Goal: Transaction & Acquisition: Obtain resource

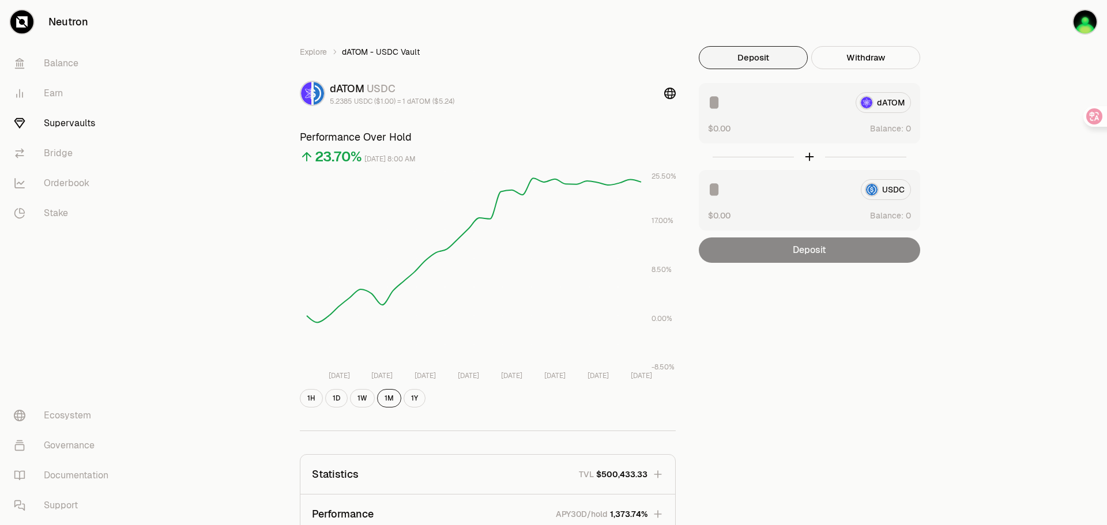
scroll to position [212, 0]
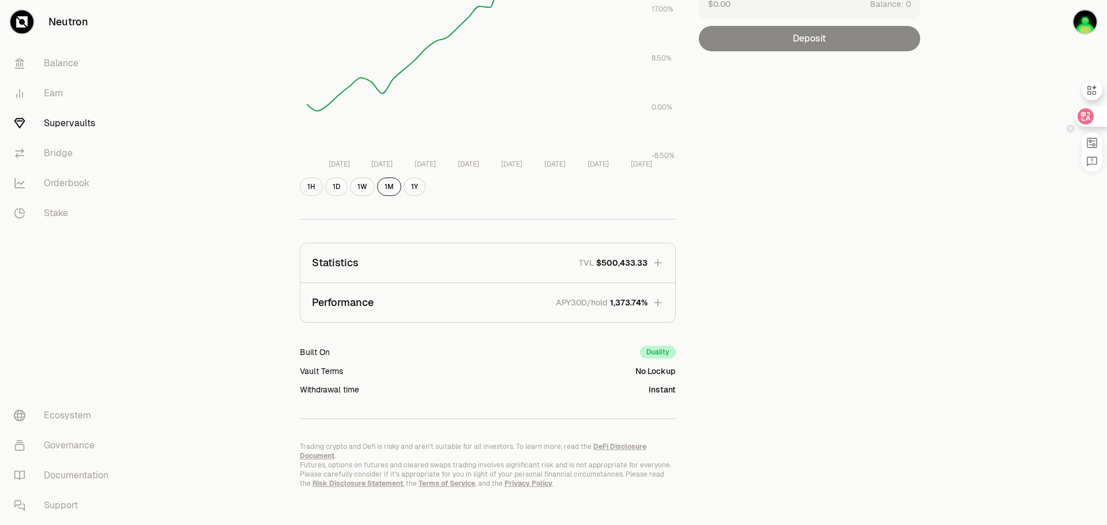
click at [1087, 118] on icon at bounding box center [1086, 117] width 12 height 12
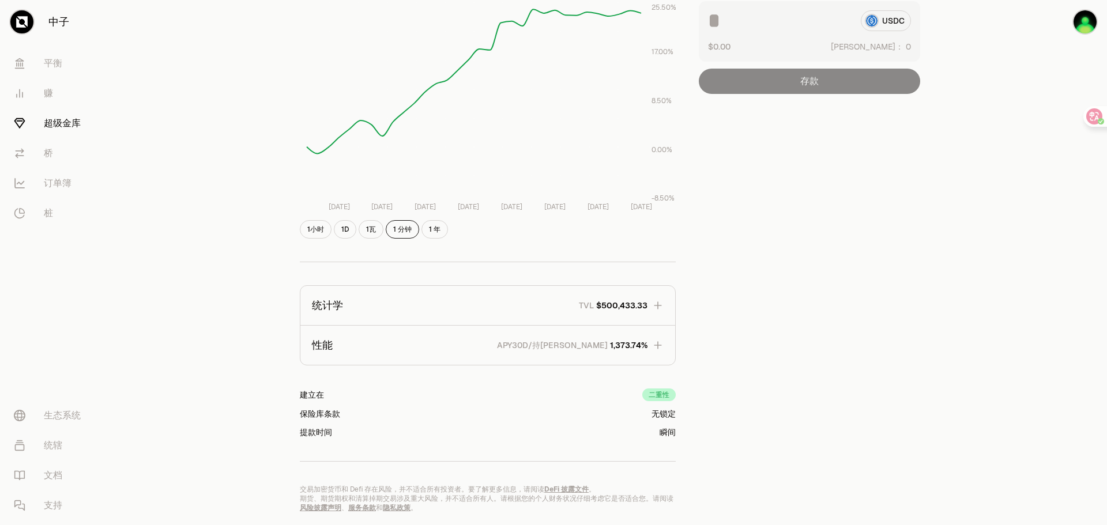
scroll to position [173, 0]
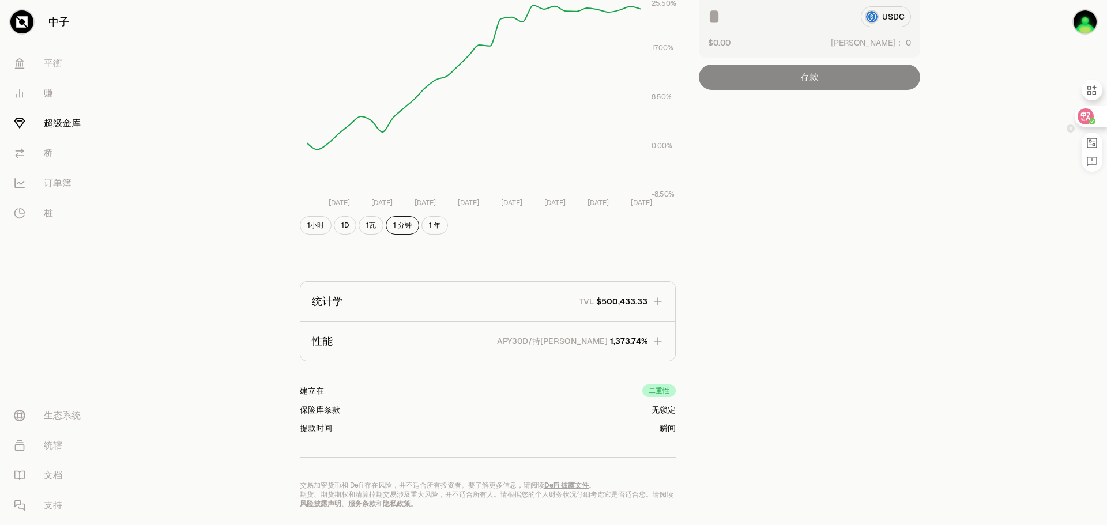
click at [1100, 115] on div at bounding box center [1090, 116] width 31 height 21
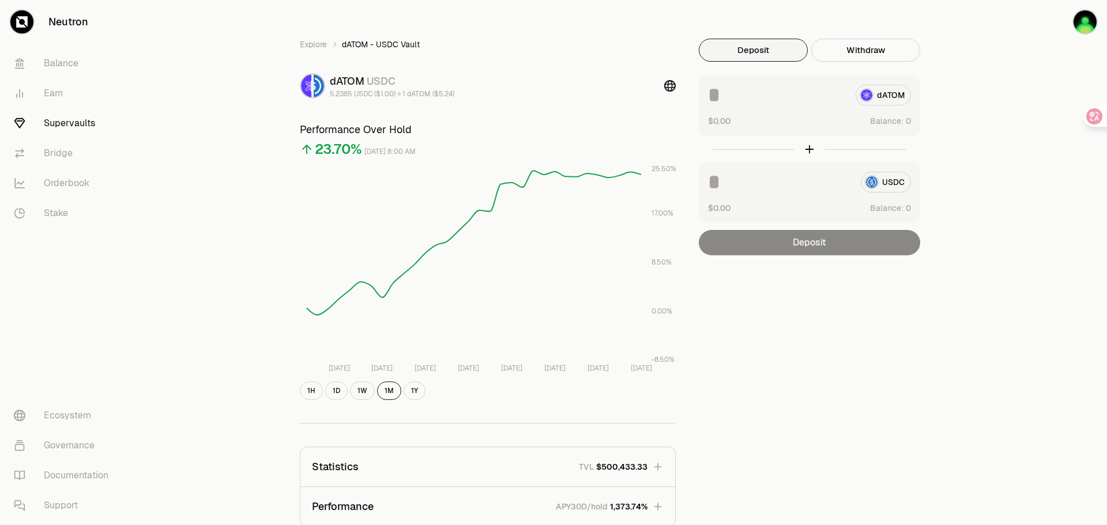
scroll to position [0, 0]
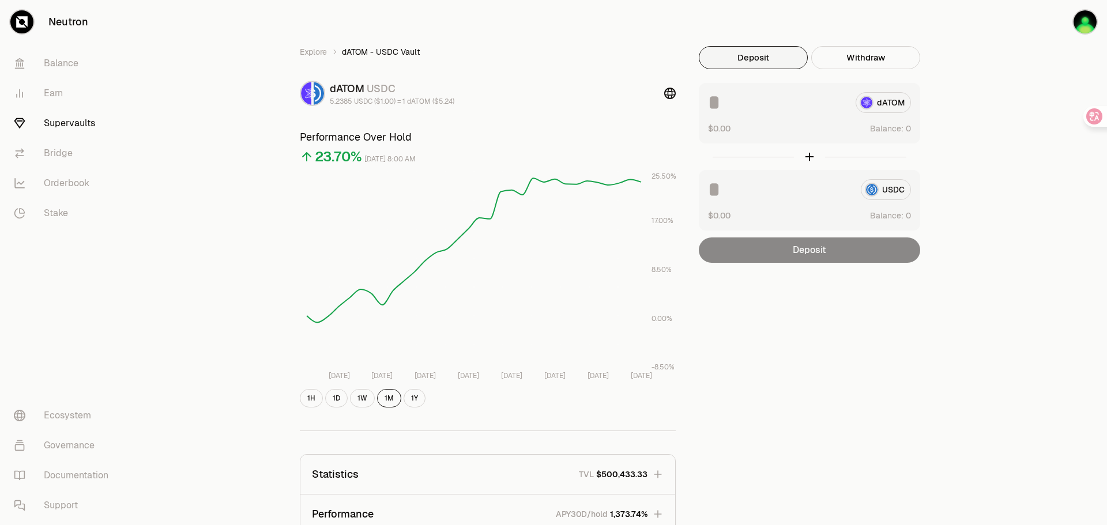
click at [786, 63] on button "Deposit" at bounding box center [753, 57] width 109 height 23
click at [885, 95] on div "dATOM" at bounding box center [809, 102] width 203 height 21
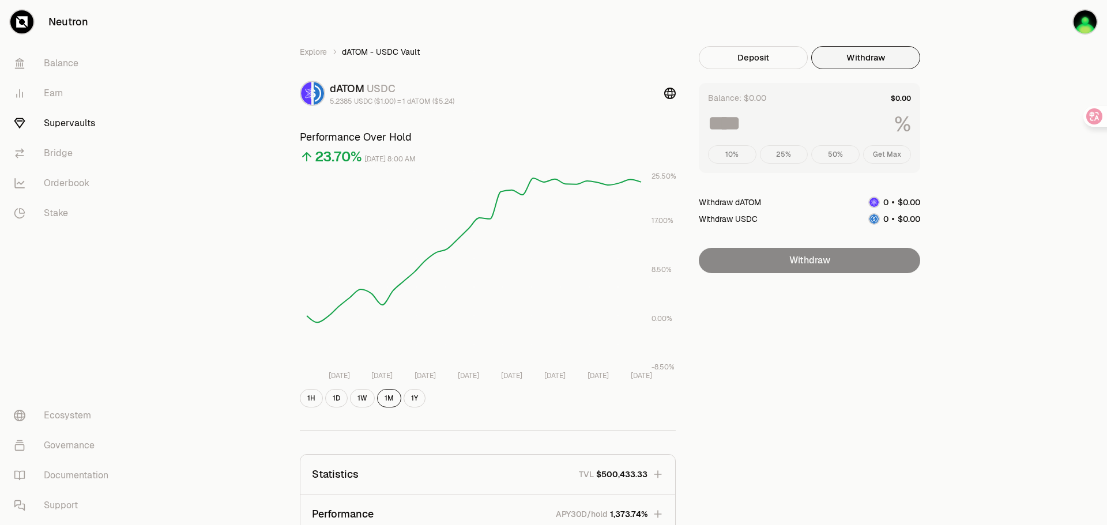
click at [881, 61] on button "Withdraw" at bounding box center [865, 57] width 109 height 23
click at [71, 135] on link "Supervaults" at bounding box center [65, 123] width 120 height 30
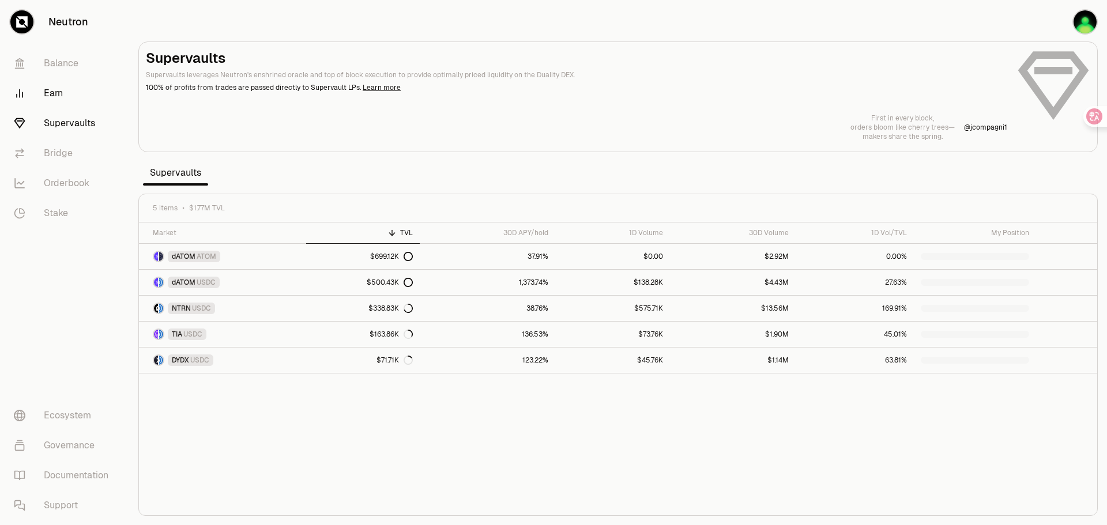
click at [48, 95] on link "Earn" at bounding box center [65, 93] width 120 height 30
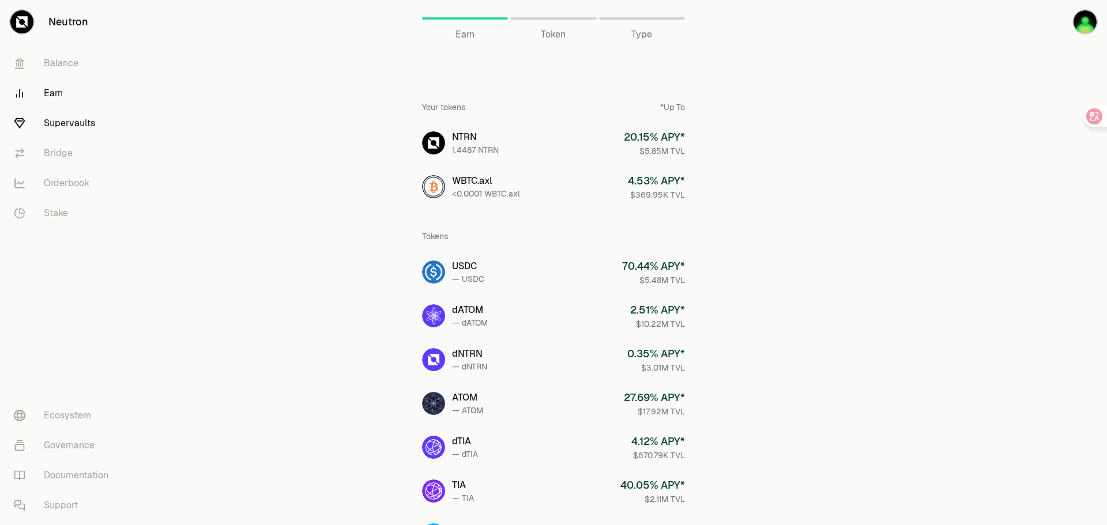
click at [87, 120] on link "Supervaults" at bounding box center [65, 123] width 120 height 30
click at [77, 92] on link "Earn" at bounding box center [65, 93] width 120 height 30
click at [89, 61] on link "Balance" at bounding box center [65, 63] width 120 height 30
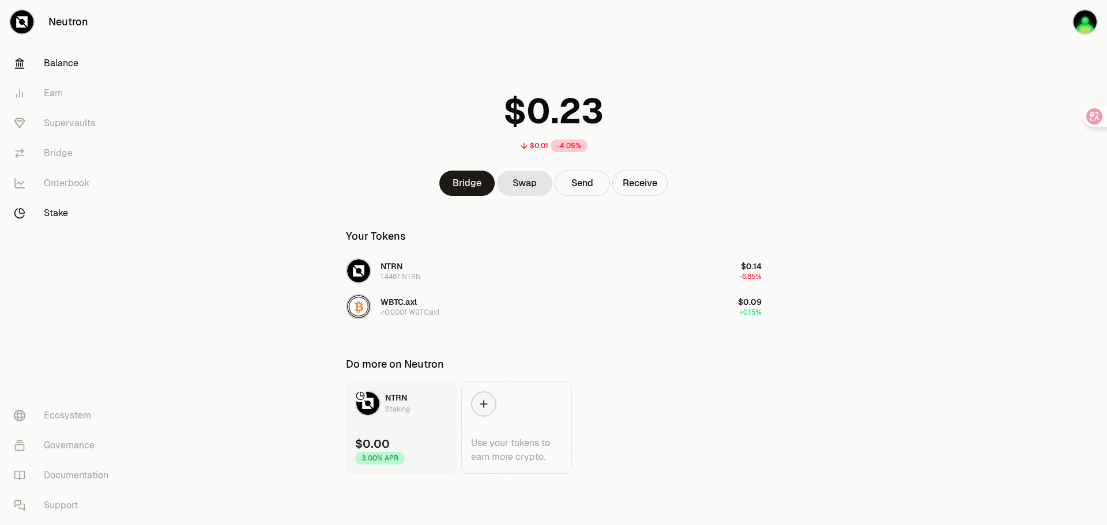
click at [75, 223] on link "Stake" at bounding box center [65, 213] width 120 height 30
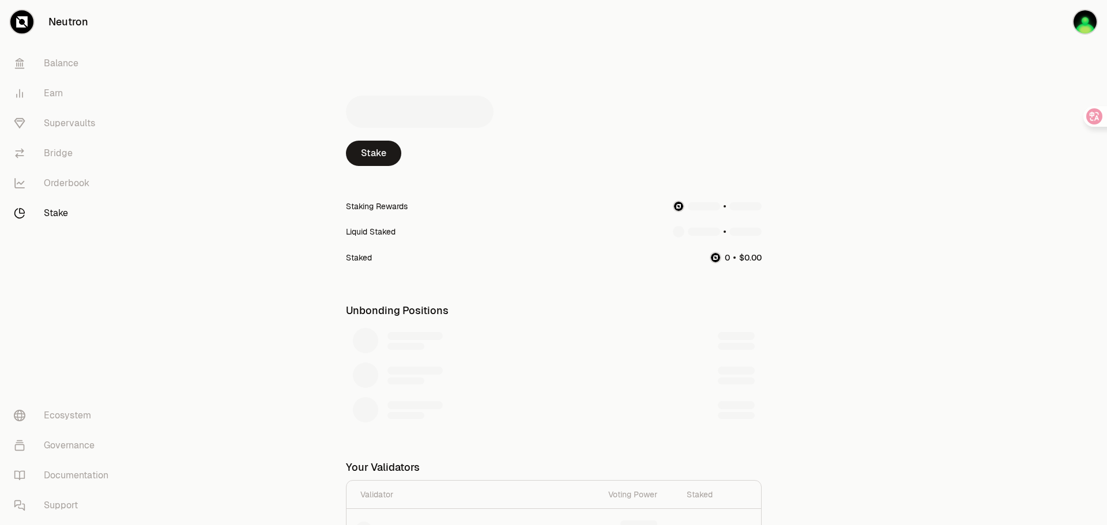
click at [75, 210] on link "Stake" at bounding box center [65, 213] width 120 height 30
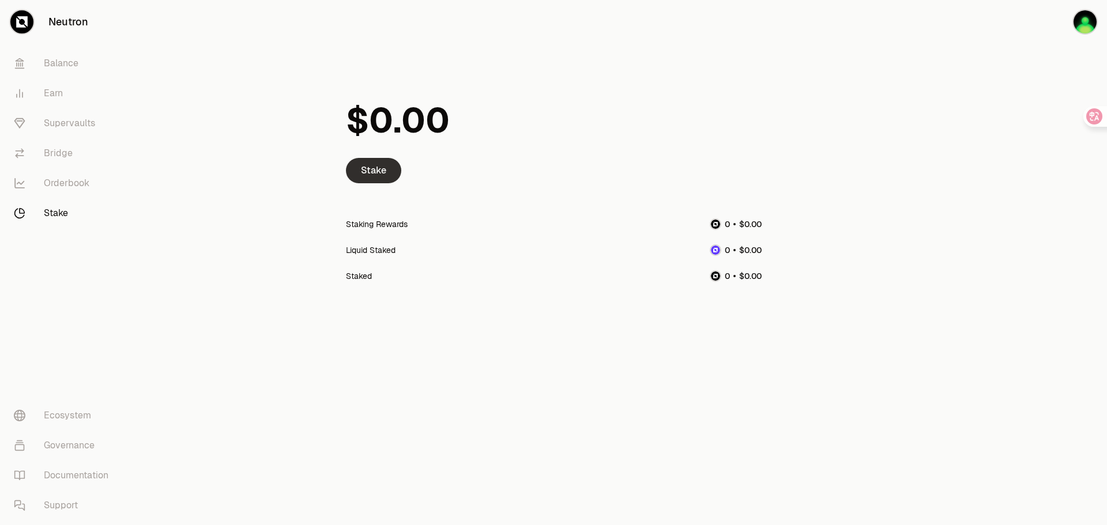
click at [367, 171] on link "Stake" at bounding box center [373, 170] width 55 height 25
